Goal: Information Seeking & Learning: Check status

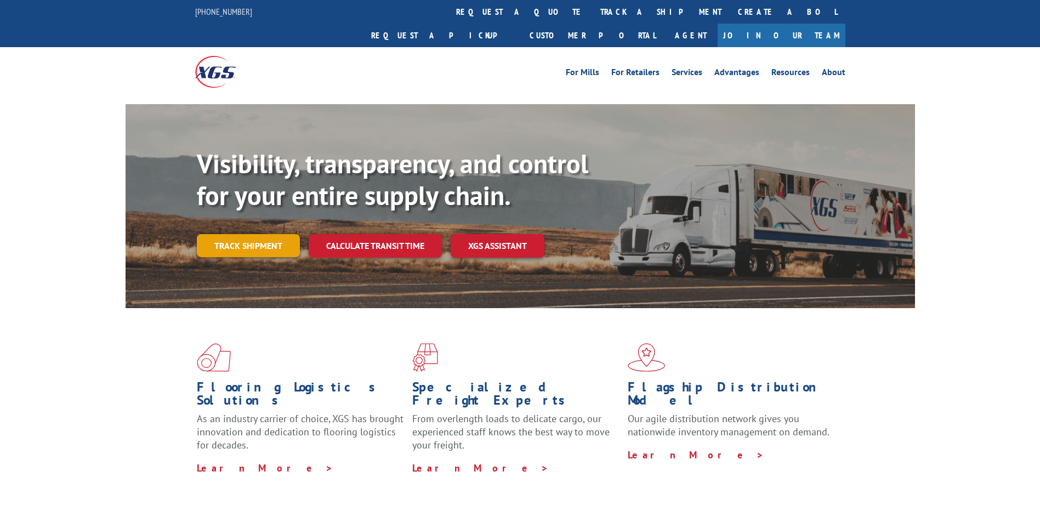
click at [267, 234] on link "Track shipment" at bounding box center [248, 245] width 103 height 23
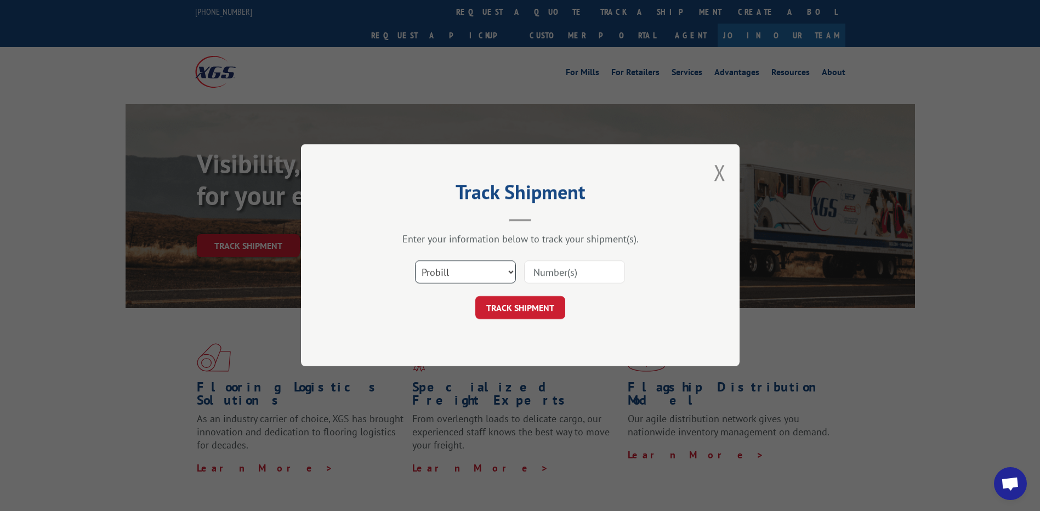
click at [495, 273] on select "Select category... Probill BOL PO" at bounding box center [465, 272] width 101 height 23
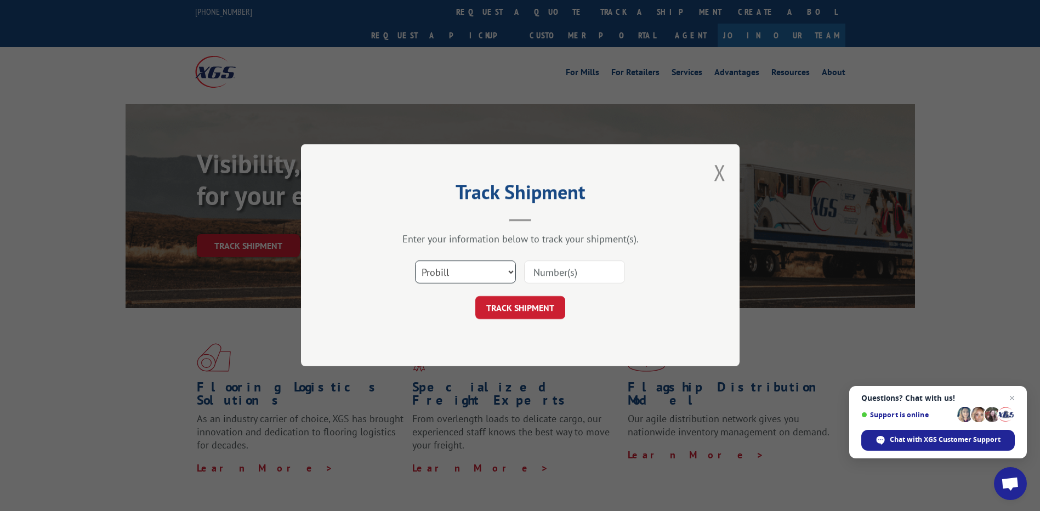
select select "bol"
click at [415, 261] on select "Select category... Probill BOL PO" at bounding box center [465, 272] width 101 height 23
click at [562, 263] on input at bounding box center [574, 272] width 101 height 23
type input "372826"
click at [514, 311] on button "TRACK SHIPMENT" at bounding box center [520, 308] width 90 height 23
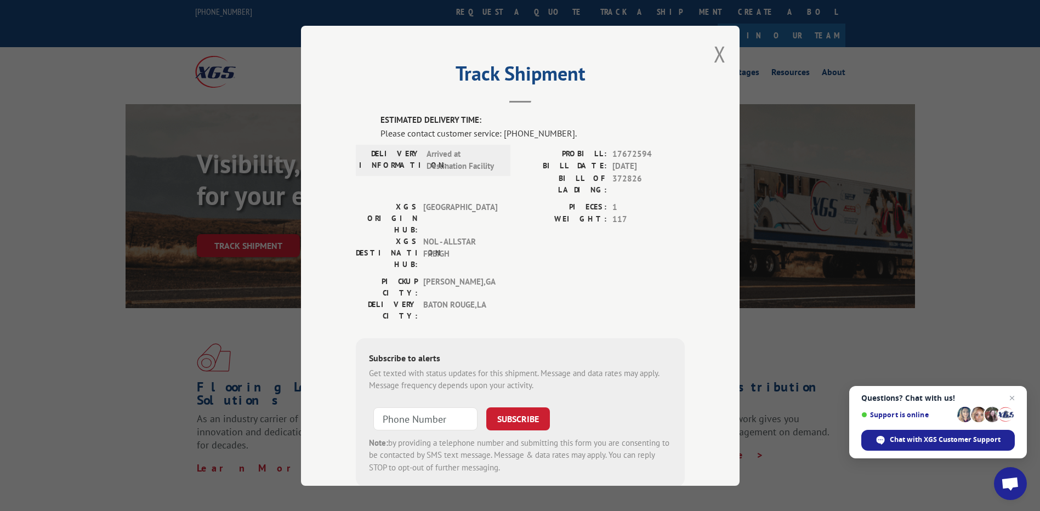
click at [492, 175] on div "DELIVERY INFORMATION: Arrived at Destination Facility" at bounding box center [433, 159] width 155 height 31
click at [535, 130] on div "Please contact customer service: [PHONE_NUMBER]." at bounding box center [532, 132] width 304 height 13
click at [529, 275] on div "PICKUP CITY: [GEOGRAPHIC_DATA] , [GEOGRAPHIC_DATA]: [GEOGRAPHIC_DATA] , [GEOGRA…" at bounding box center [520, 301] width 329 height 52
click at [714, 53] on button "Close modal" at bounding box center [720, 53] width 12 height 29
